Goal: Information Seeking & Learning: Learn about a topic

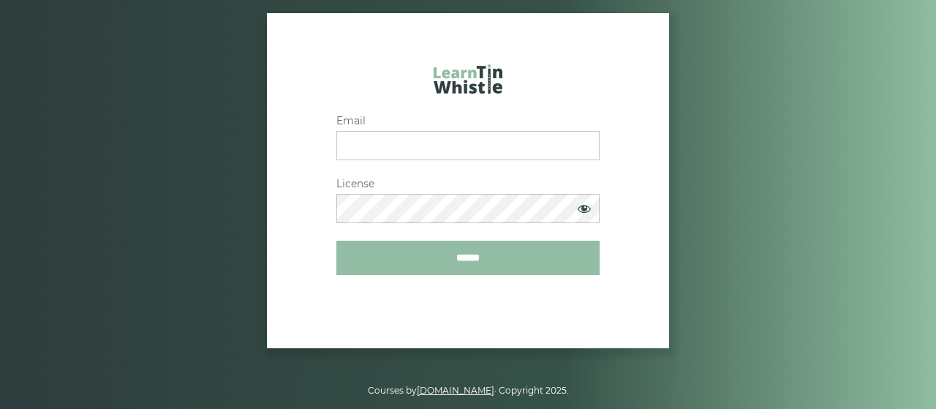
type input "**********"
click at [462, 251] on input "******" at bounding box center [467, 258] width 263 height 34
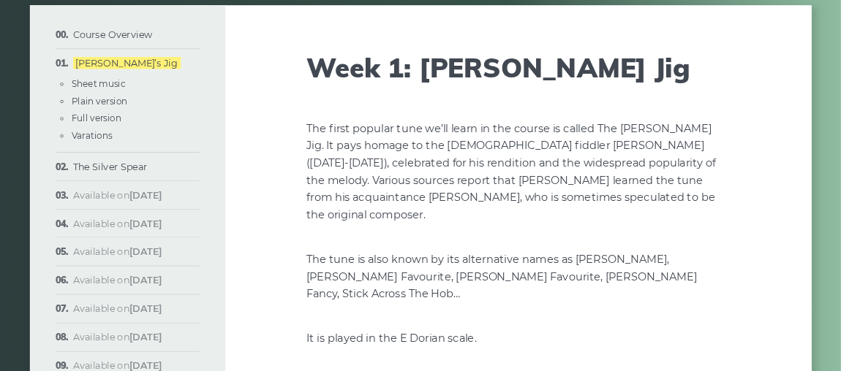
scroll to position [72, 0]
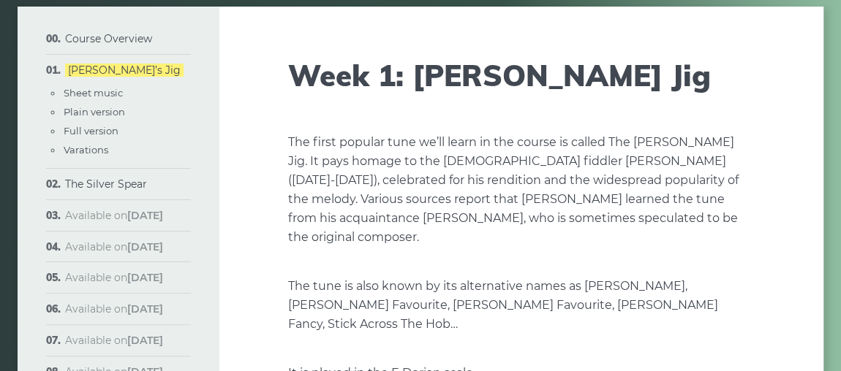
drag, startPoint x: 738, startPoint y: 1, endPoint x: 362, endPoint y: 156, distance: 407.2
click at [362, 156] on p "The first popular tune we’ll learn in the course is called The [PERSON_NAME] Ji…" at bounding box center [521, 190] width 466 height 114
click at [116, 91] on link "Sheet music" at bounding box center [93, 93] width 59 height 12
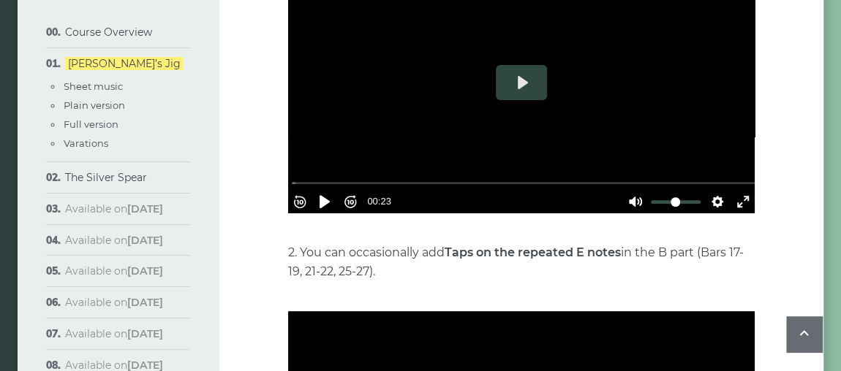
scroll to position [2827, 0]
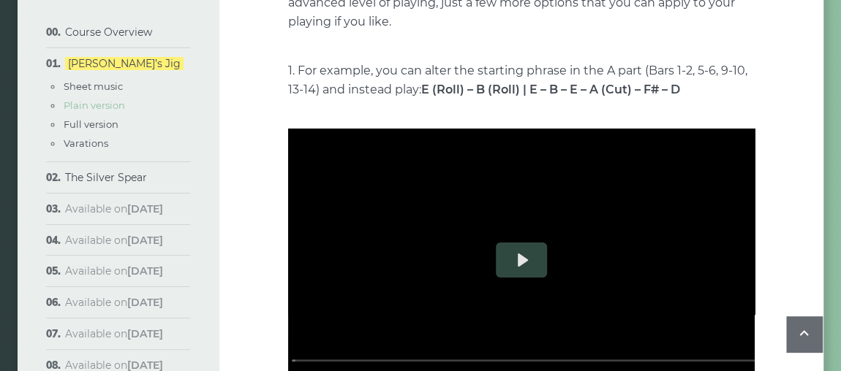
click at [105, 105] on link "Plain version" at bounding box center [94, 105] width 61 height 12
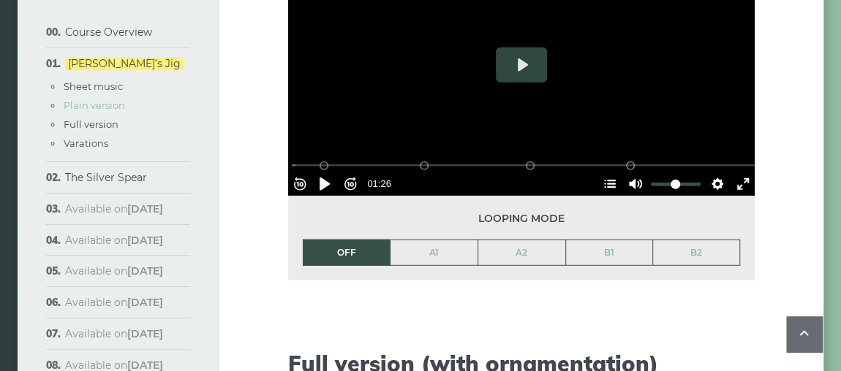
scroll to position [1611, 0]
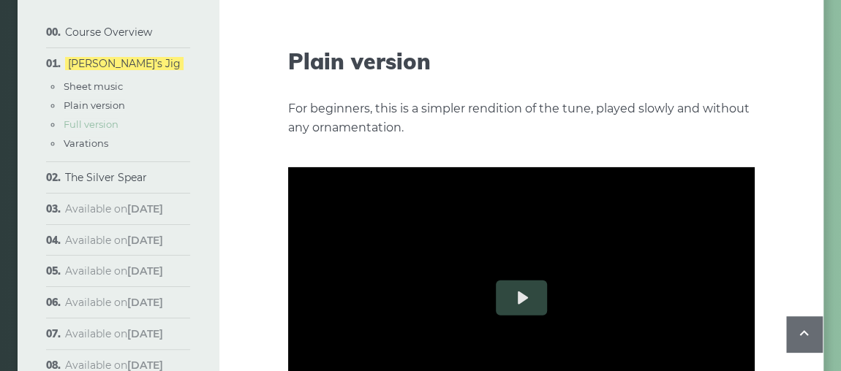
click at [97, 125] on link "Full version" at bounding box center [91, 124] width 55 height 12
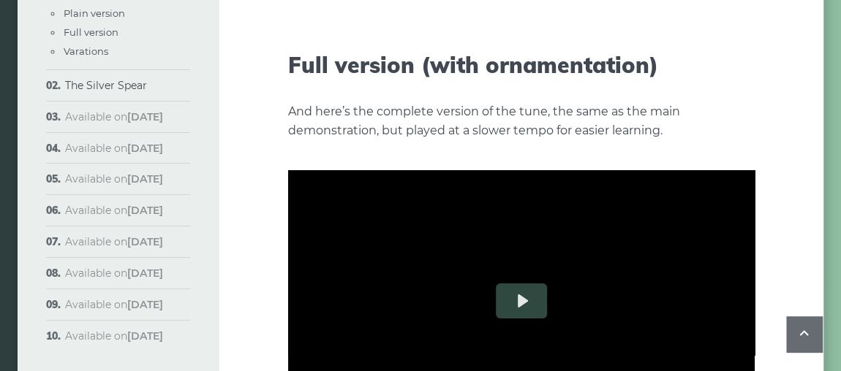
scroll to position [2146, 0]
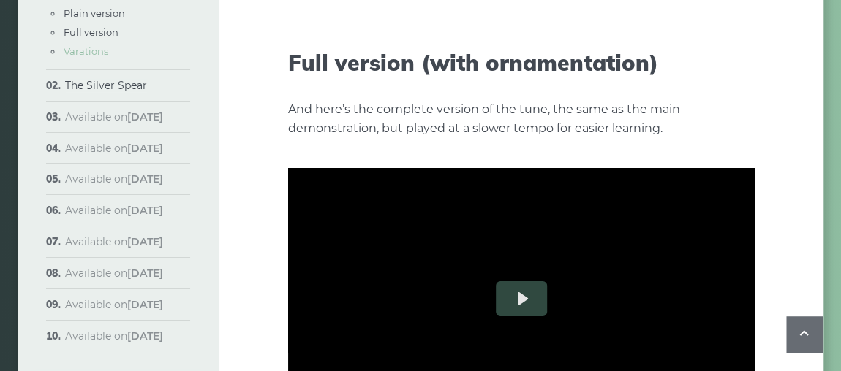
click at [92, 48] on link "Varations" at bounding box center [86, 51] width 45 height 12
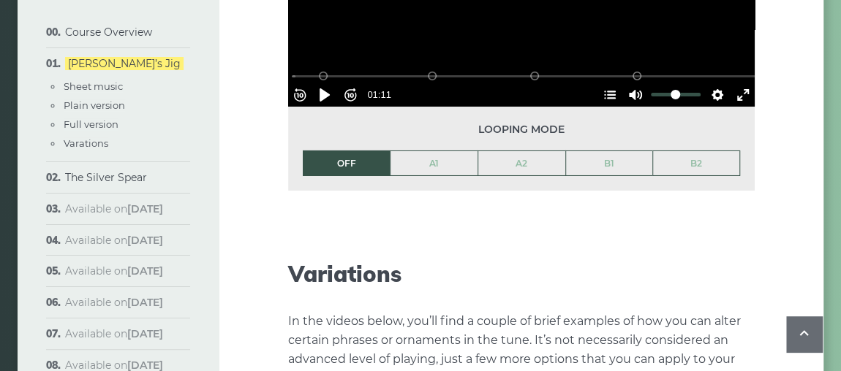
scroll to position [2405, 0]
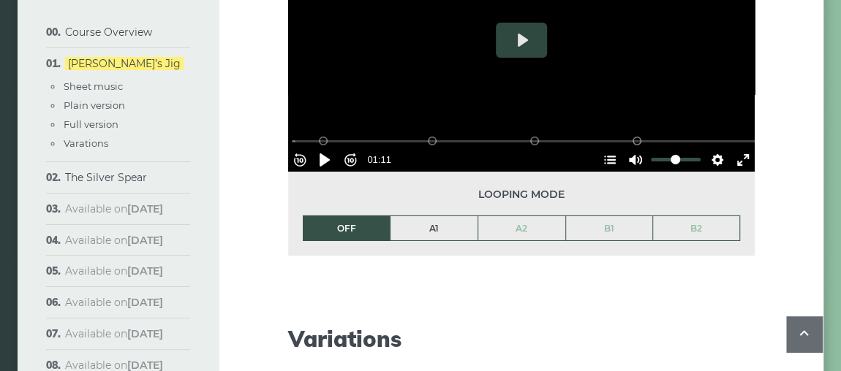
click at [439, 216] on link "A1" at bounding box center [433, 228] width 87 height 25
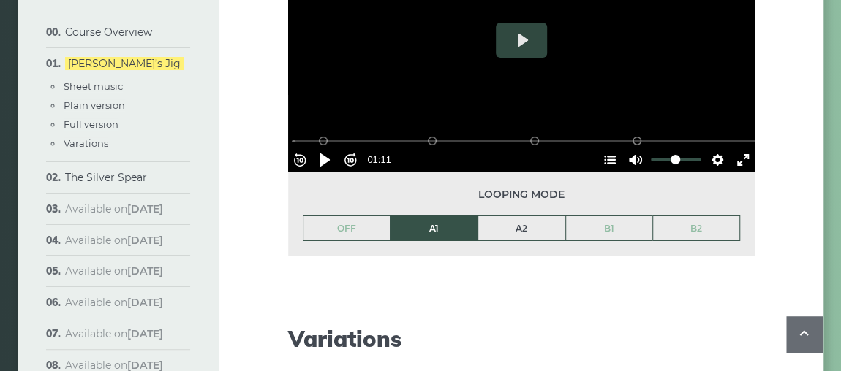
click at [514, 216] on link "A2" at bounding box center [521, 228] width 87 height 25
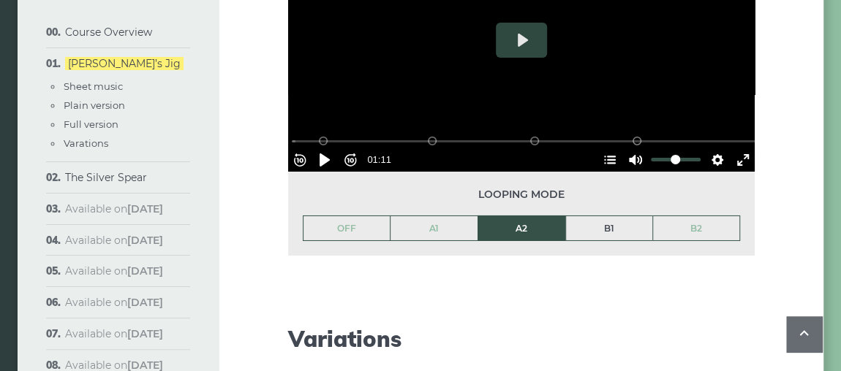
click at [611, 216] on link "B1" at bounding box center [609, 228] width 87 height 25
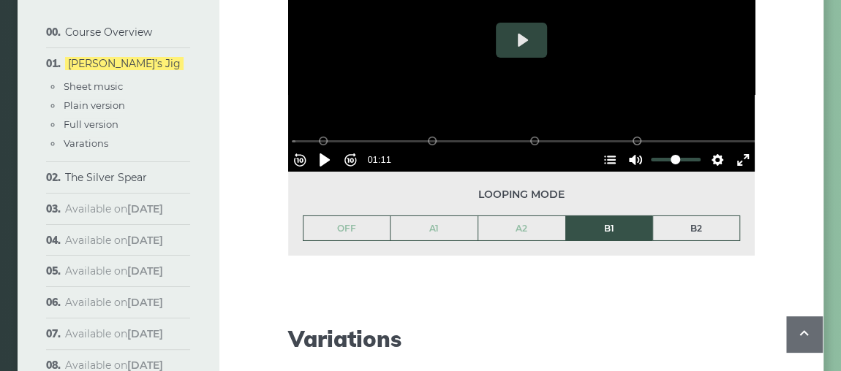
click at [717, 216] on link "B2" at bounding box center [696, 228] width 86 height 25
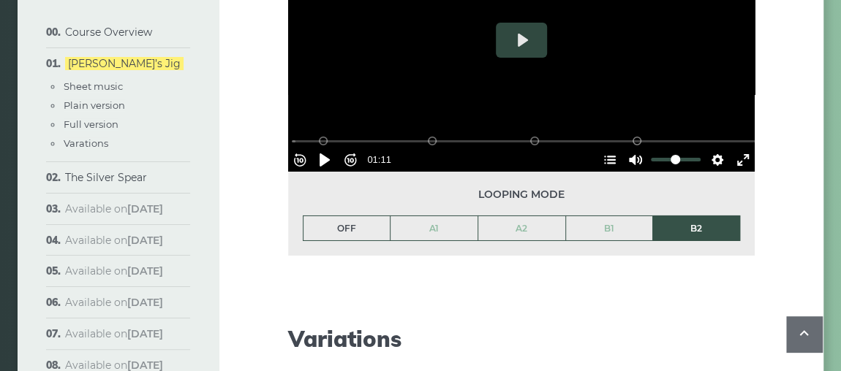
click at [353, 216] on link "OFF" at bounding box center [346, 228] width 87 height 25
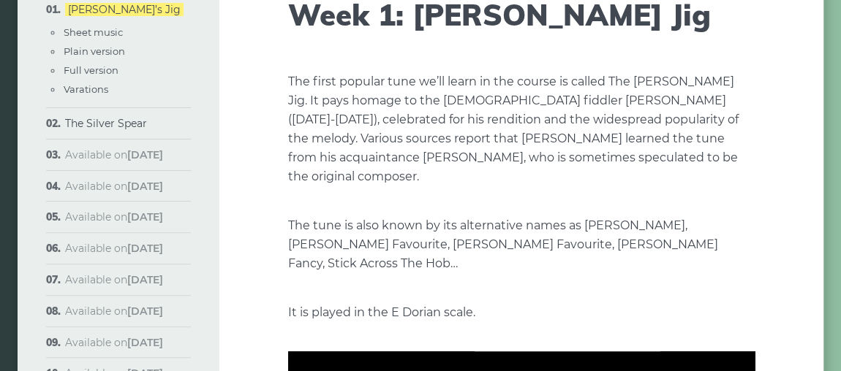
scroll to position [0, 0]
